Goal: Find specific page/section: Find specific page/section

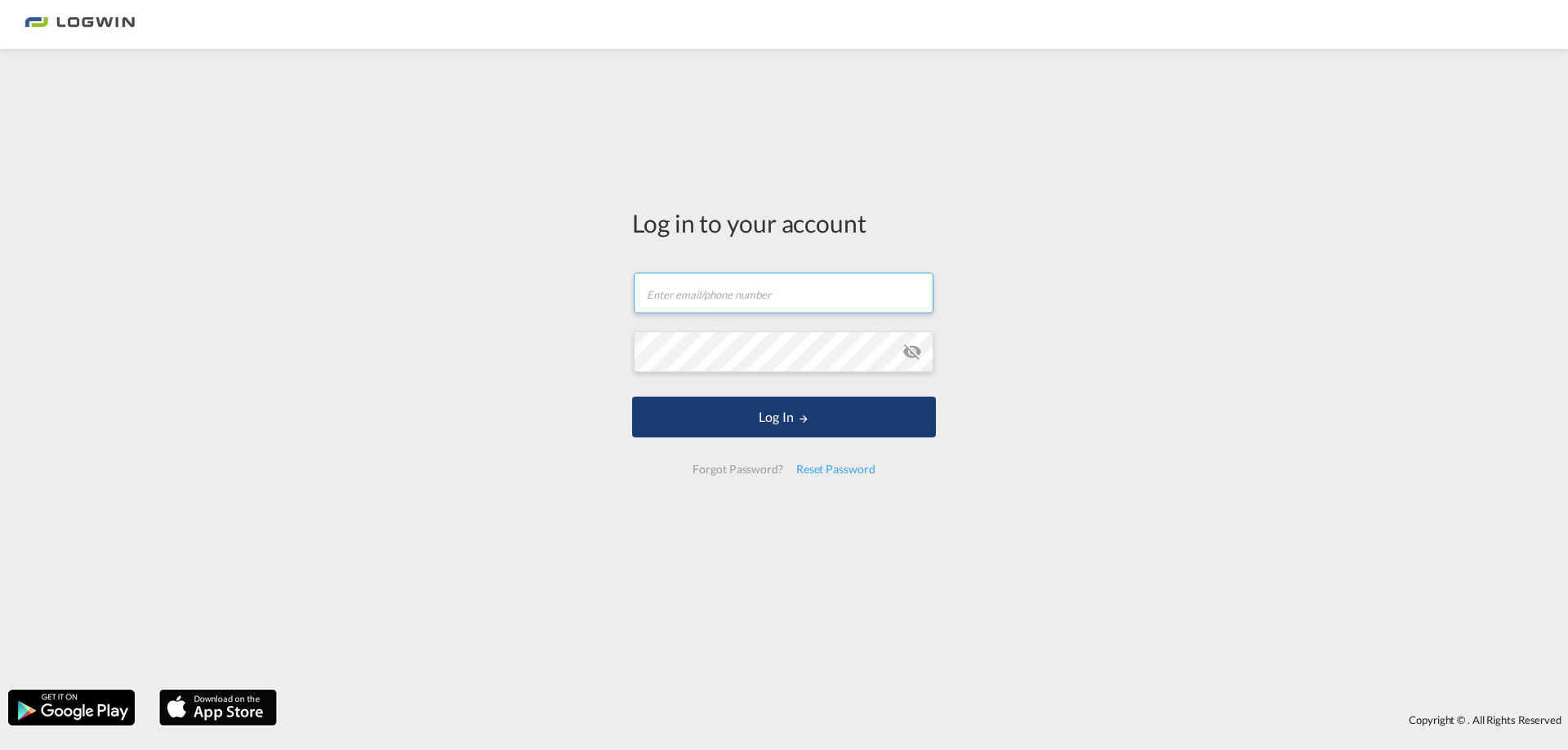
type input "[PERSON_NAME][EMAIL_ADDRESS][PERSON_NAME][DOMAIN_NAME]"
click at [797, 431] on button "Log In" at bounding box center [784, 418] width 304 height 41
